Goal: Transaction & Acquisition: Book appointment/travel/reservation

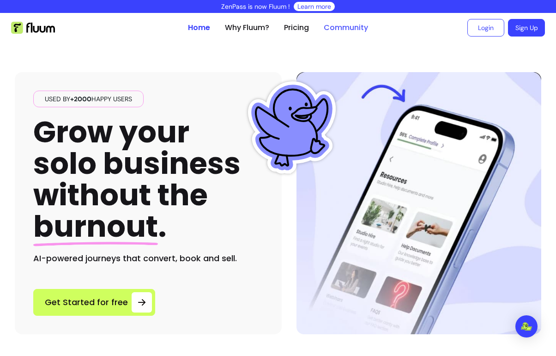
click at [352, 25] on link "Community" at bounding box center [346, 27] width 44 height 11
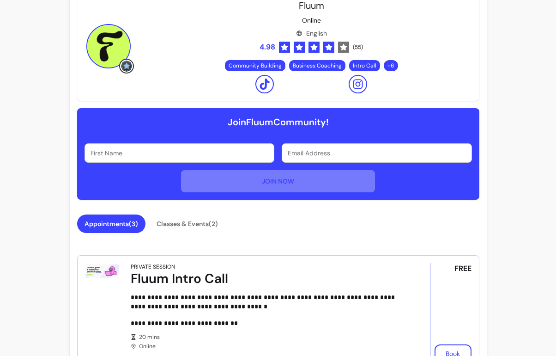
scroll to position [260, 0]
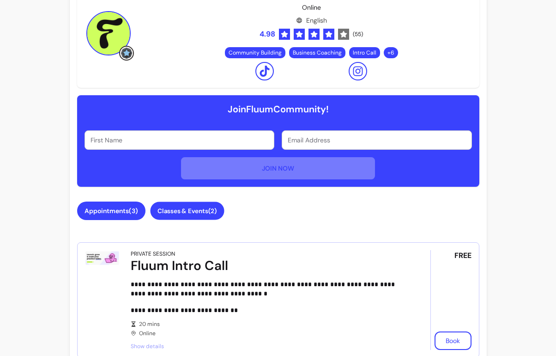
click at [200, 208] on button "Classes & Events ( 2 )" at bounding box center [187, 211] width 74 height 18
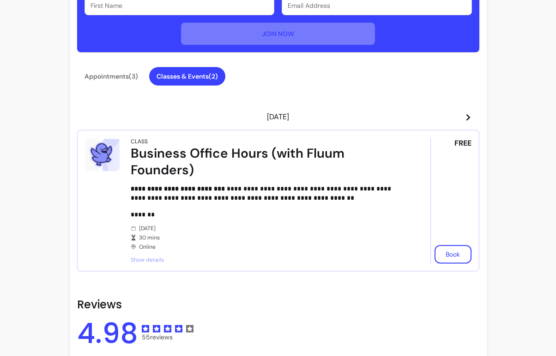
scroll to position [411, 0]
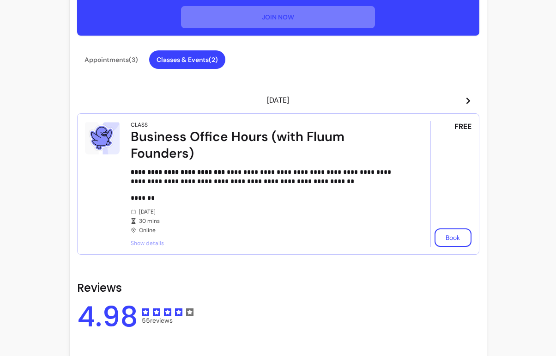
click at [465, 101] on icon at bounding box center [468, 100] width 7 height 7
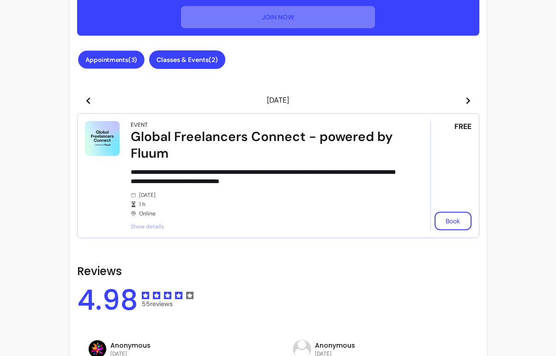
click at [104, 57] on button "Appointments ( 3 )" at bounding box center [111, 60] width 67 height 18
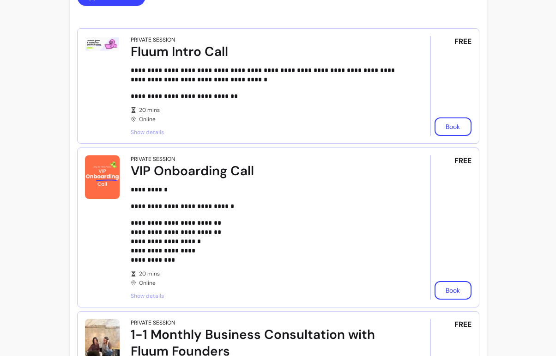
scroll to position [612, 0]
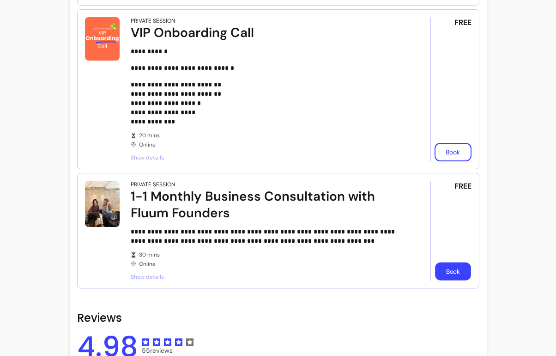
click at [455, 274] on button "Book" at bounding box center [453, 271] width 36 height 18
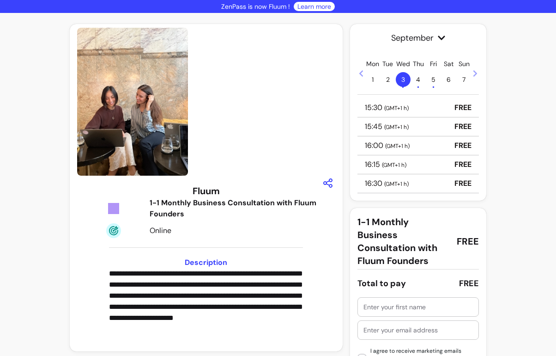
scroll to position [47, 0]
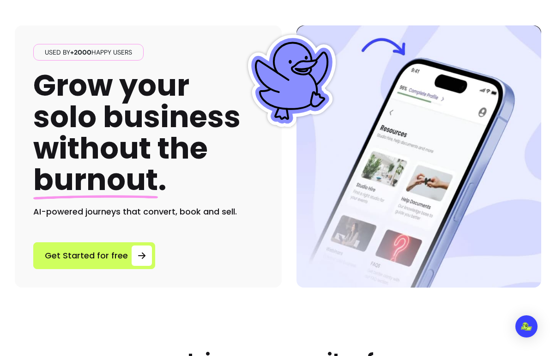
scroll to position [299, 0]
